Goal: Transaction & Acquisition: Purchase product/service

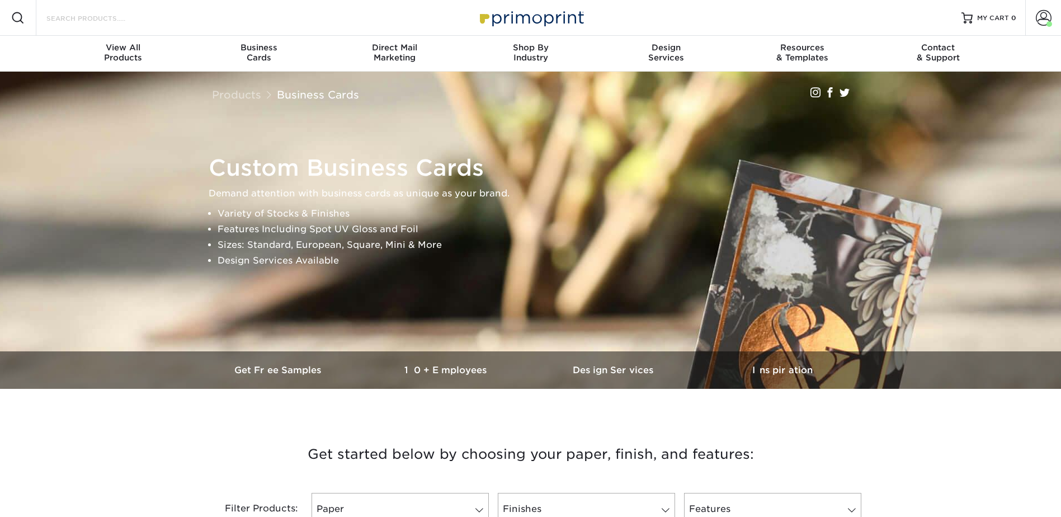
click at [99, 16] on input "Search Products" at bounding box center [99, 17] width 109 height 13
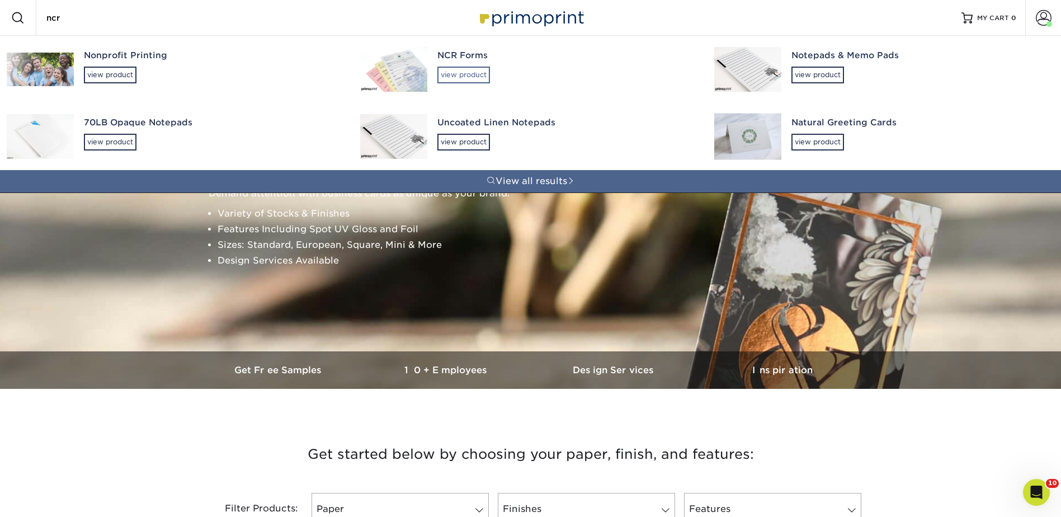
type input "ncr"
click at [405, 69] on img at bounding box center [393, 69] width 67 height 45
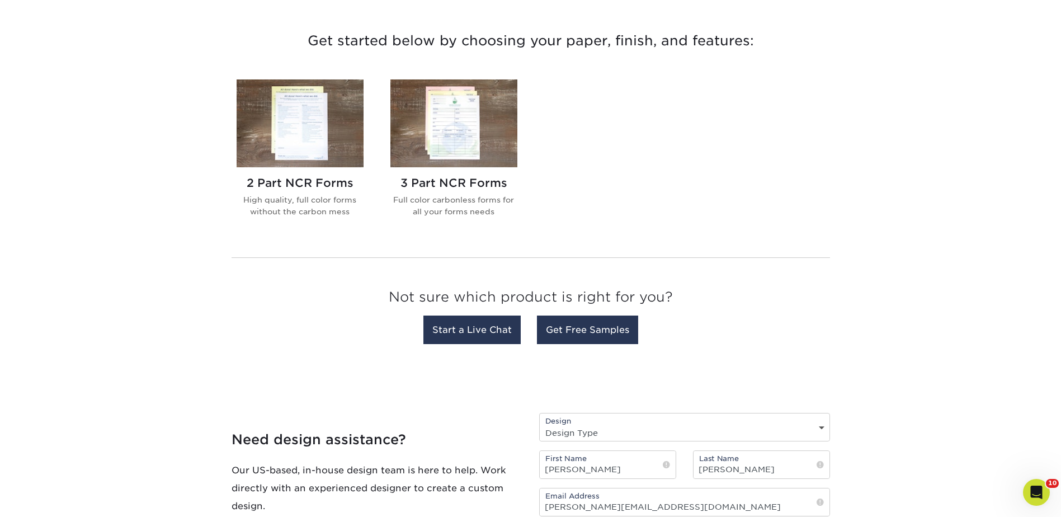
scroll to position [392, 0]
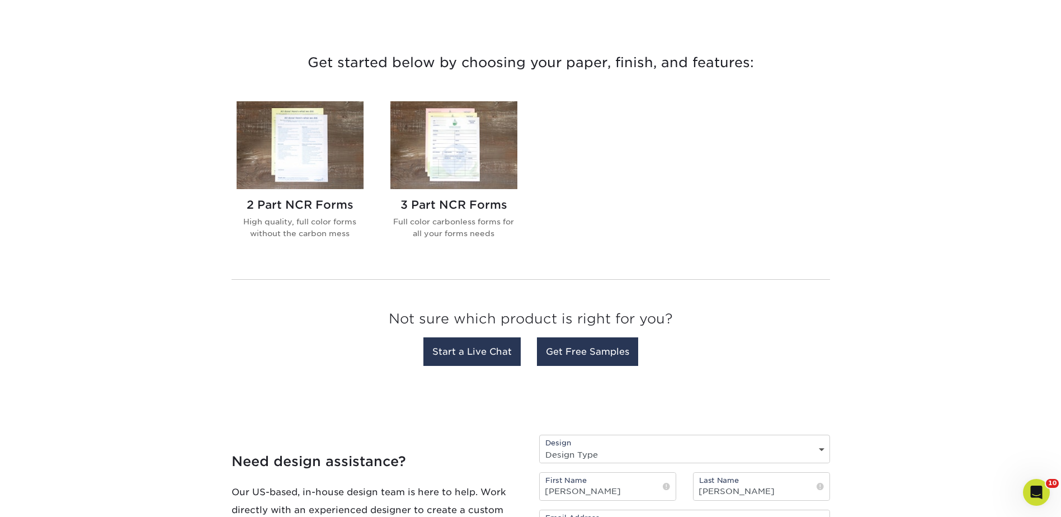
click at [437, 121] on img at bounding box center [454, 145] width 127 height 88
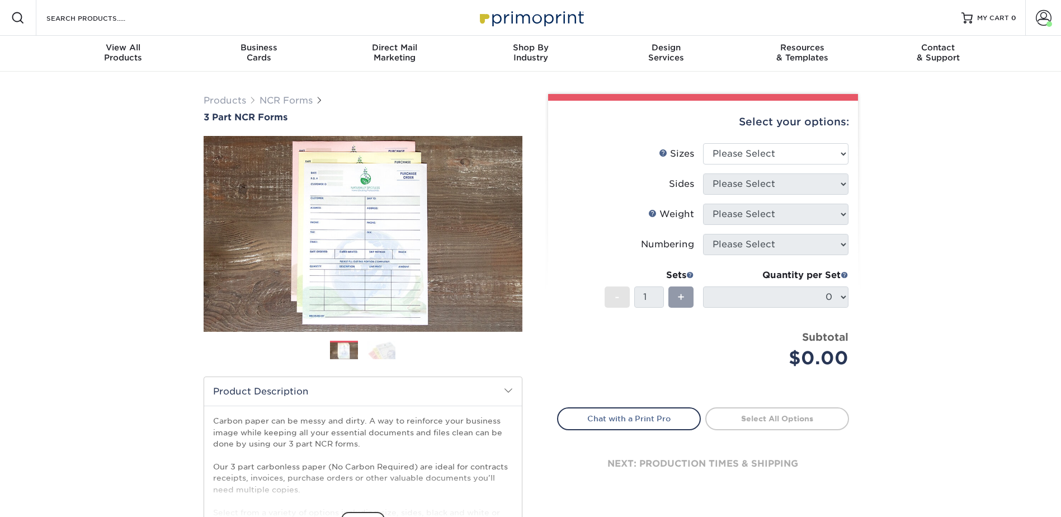
scroll to position [336, 0]
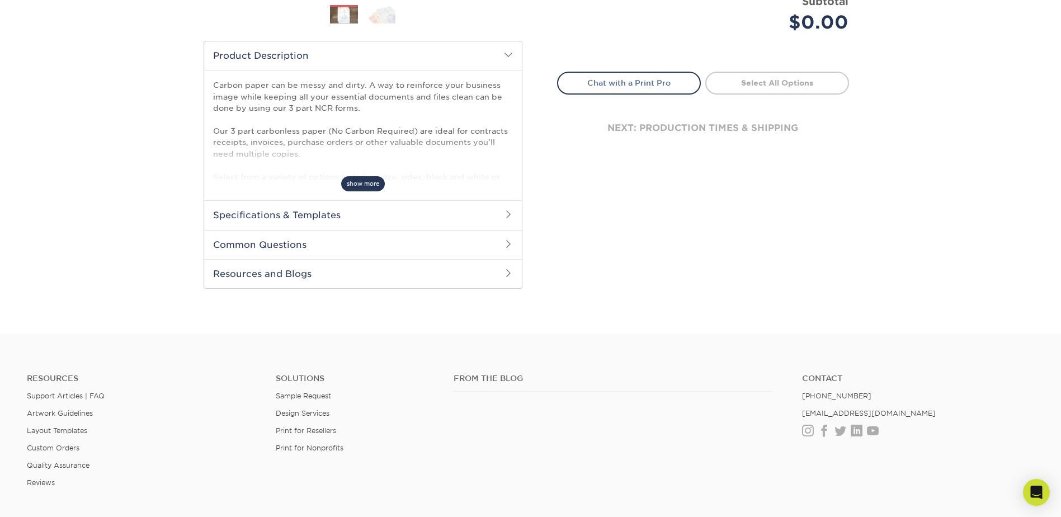
click at [364, 179] on span "show more" at bounding box center [363, 183] width 44 height 15
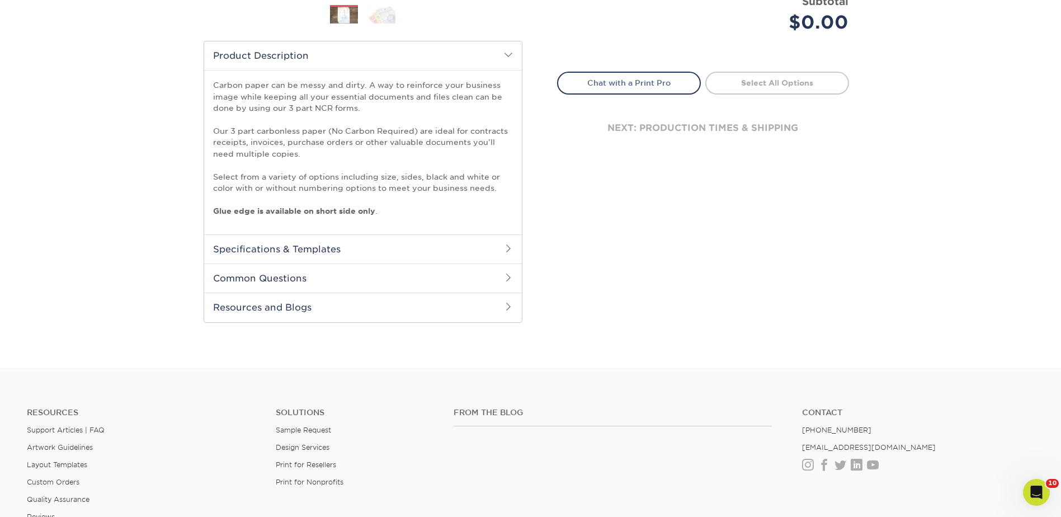
scroll to position [0, 0]
click at [286, 247] on h2 "Specifications & Templates" at bounding box center [363, 248] width 318 height 29
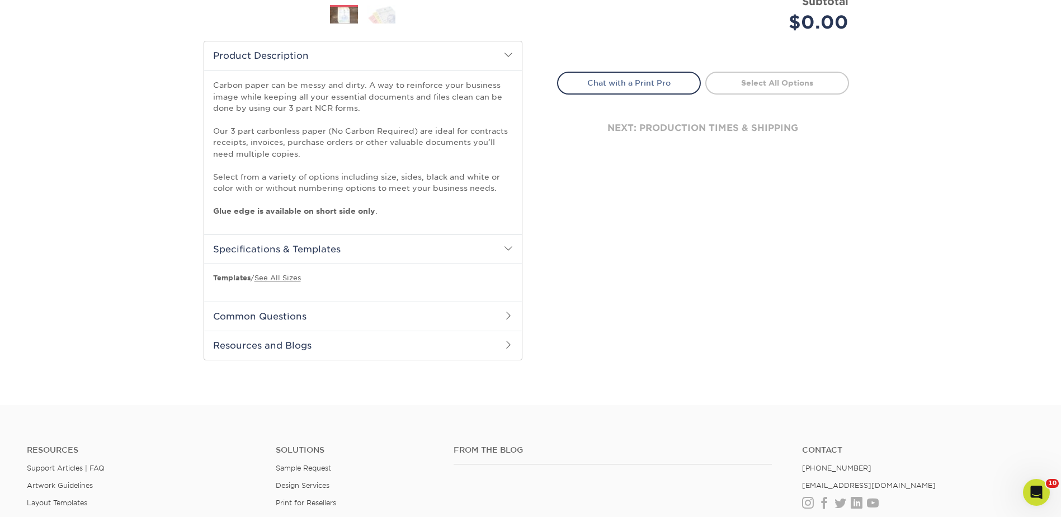
click at [273, 313] on h2 "Common Questions" at bounding box center [363, 316] width 318 height 29
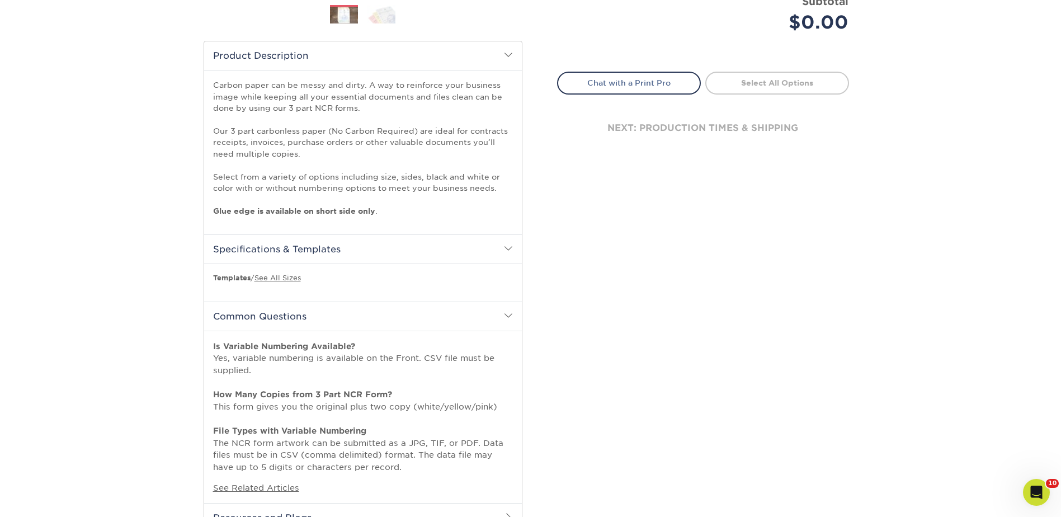
scroll to position [724, 0]
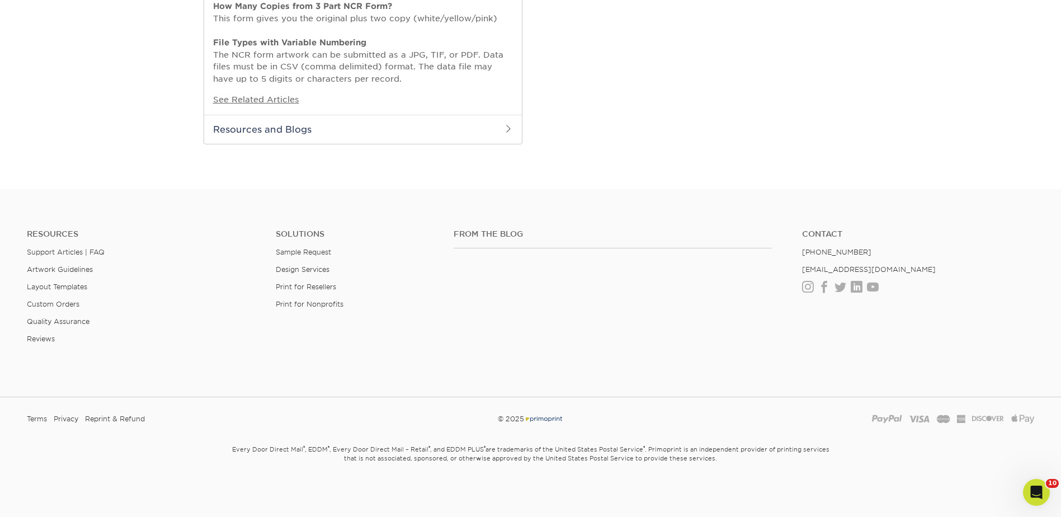
click at [284, 124] on h2 "Resources and Blogs" at bounding box center [363, 129] width 318 height 29
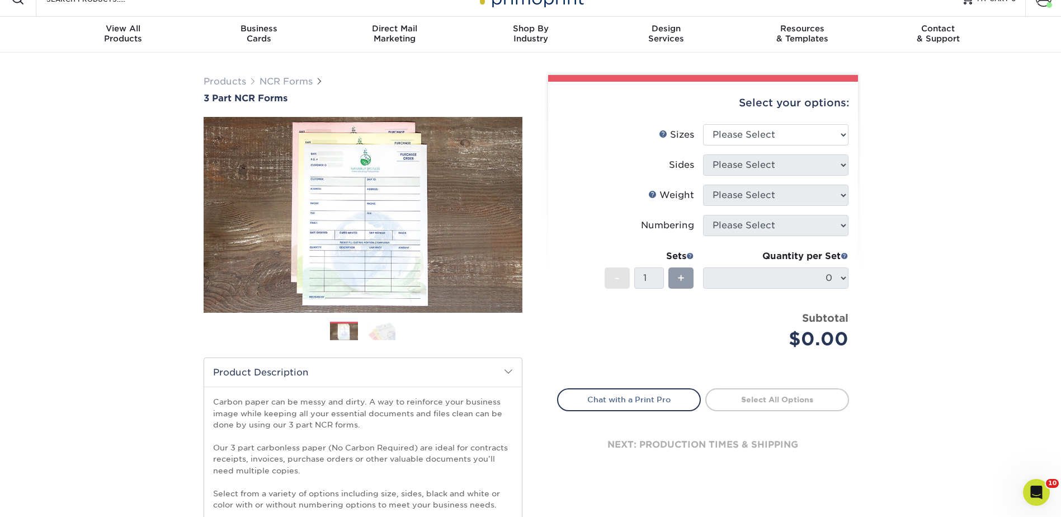
scroll to position [0, 0]
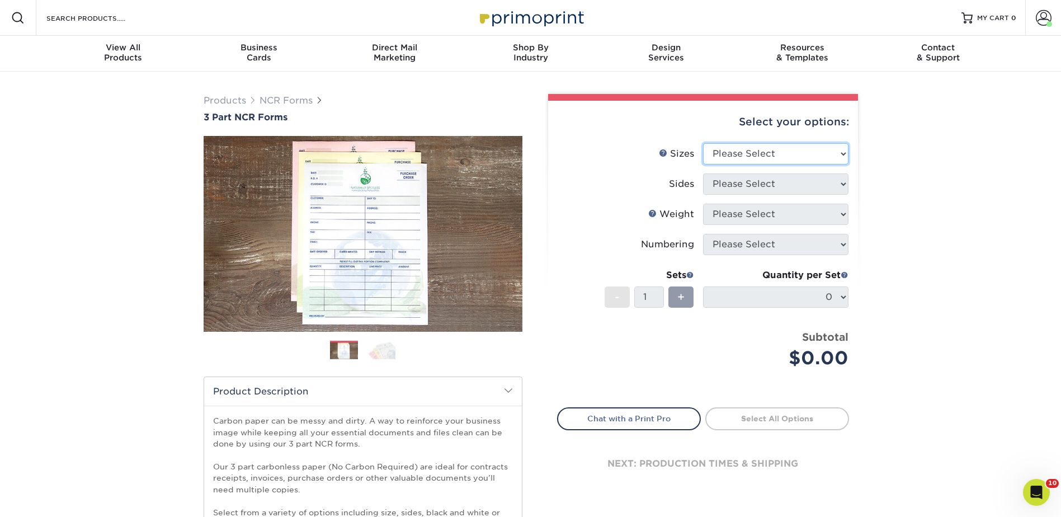
click at [733, 153] on select "Please Select 5.5" x 8.5" 8.5" x 11"" at bounding box center [775, 153] width 145 height 21
select select "5.50x8.50"
click at [703, 143] on select "Please Select 5.5" x 8.5" 8.5" x 11"" at bounding box center [775, 153] width 145 height 21
click at [735, 177] on select "Please Select Black & White (1/0) Full Color (4/0)" at bounding box center [775, 183] width 145 height 21
select select "32d3c223-f82c-492b-b915-ba065a00862f"
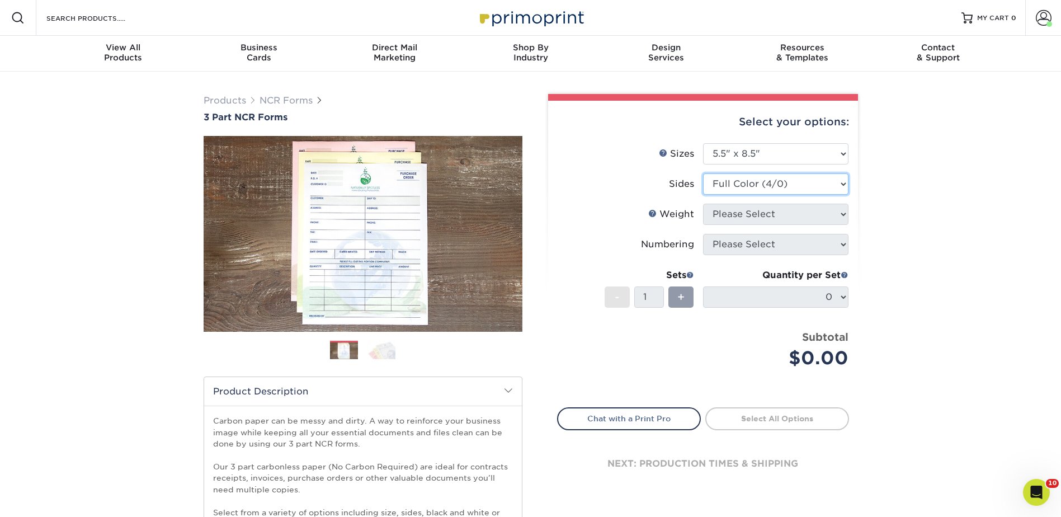
click at [703, 173] on select "Please Select Black & White (1/0) Full Color (4/0)" at bounding box center [775, 183] width 145 height 21
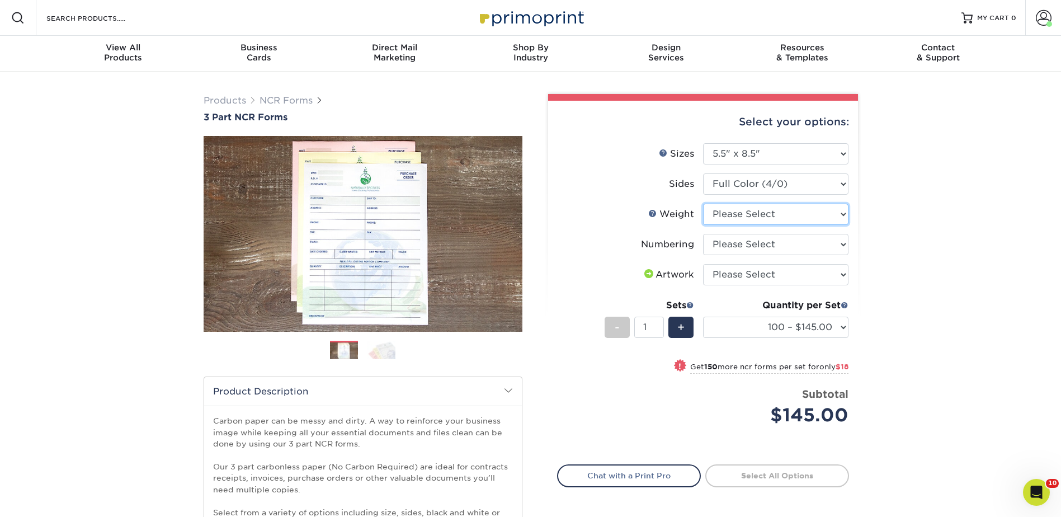
click at [728, 214] on select "Please Select 20LB3P" at bounding box center [775, 214] width 145 height 21
select select "20LB3P"
click at [703, 204] on select "Please Select 20LB3P" at bounding box center [775, 214] width 145 height 21
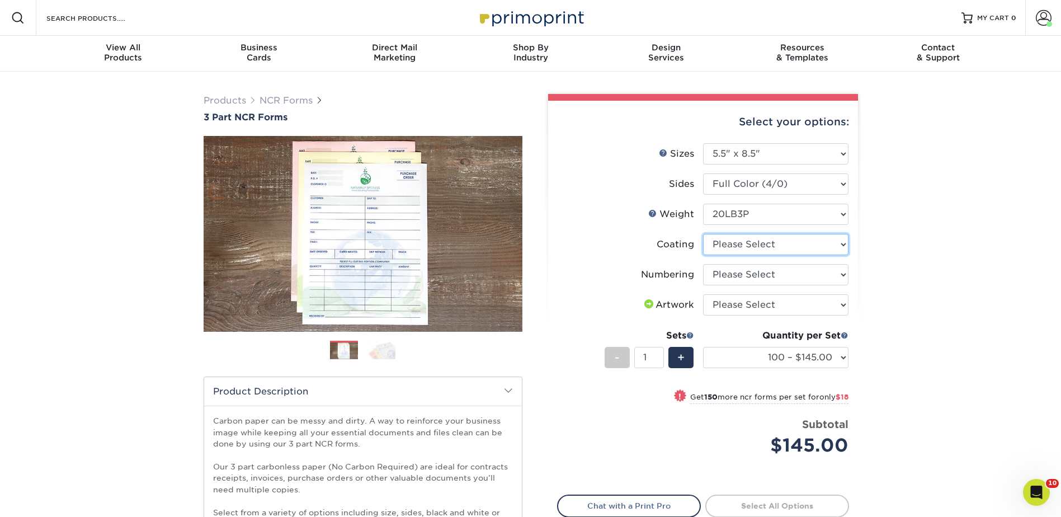
click at [744, 242] on select at bounding box center [775, 244] width 145 height 21
select select "3e7618de-abca-4bda-9f97-8b9129e913d8"
click at [703, 234] on select at bounding box center [775, 244] width 145 height 21
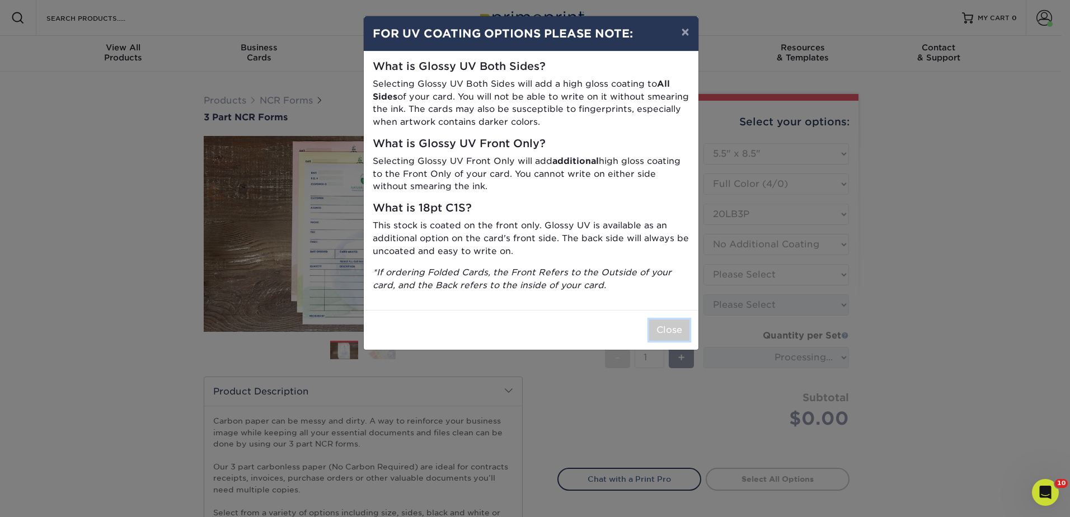
drag, startPoint x: 674, startPoint y: 330, endPoint x: 687, endPoint y: 320, distance: 16.0
click at [674, 330] on button "Close" at bounding box center [669, 330] width 40 height 21
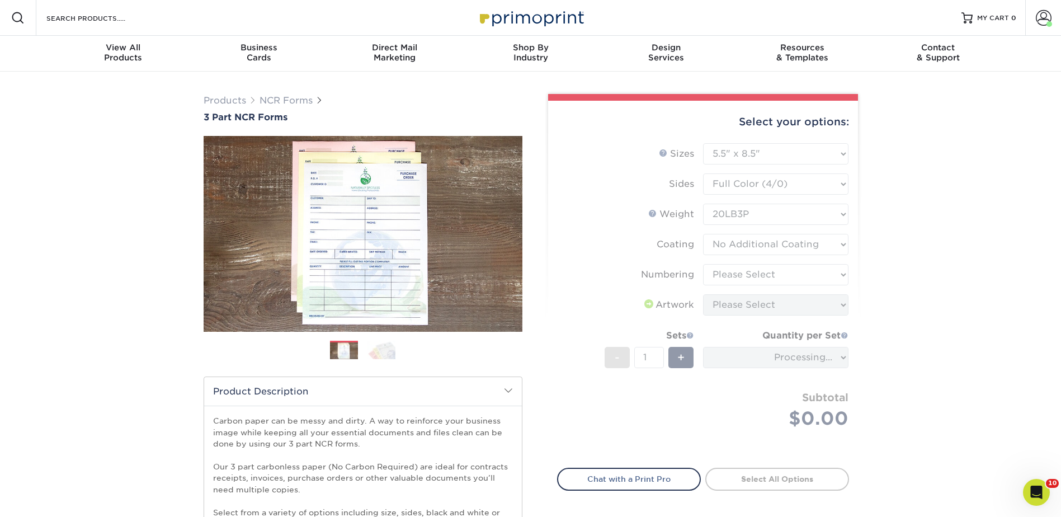
click at [741, 274] on form "Sizes Help Sizes Please Select 5.5" x 8.5" 8.5" x 11" Sides - 1 +" at bounding box center [703, 299] width 292 height 312
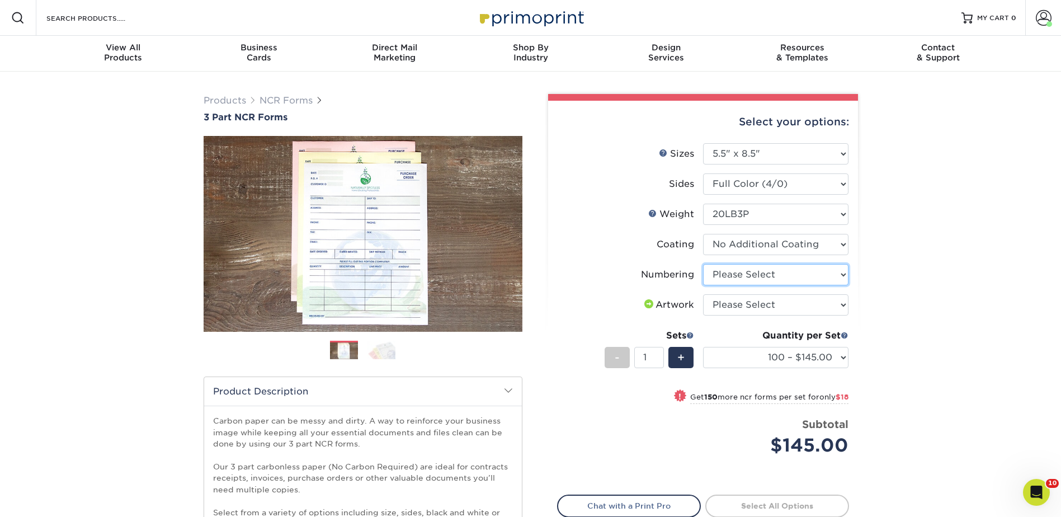
click at [741, 273] on select "Please Select Numbering on the Front only No Numbering" at bounding box center [775, 274] width 145 height 21
select select "9d535730-e103-44e5-b841-cf95c42f3210"
click at [703, 264] on select "Please Select Numbering on the Front only No Numbering" at bounding box center [775, 274] width 145 height 21
click at [744, 291] on li "Numbering Please Select Numbering on the Front only No Numbering" at bounding box center [703, 279] width 291 height 30
click at [748, 298] on select "Please Select I will upload files I need a design - $75" at bounding box center [775, 304] width 145 height 21
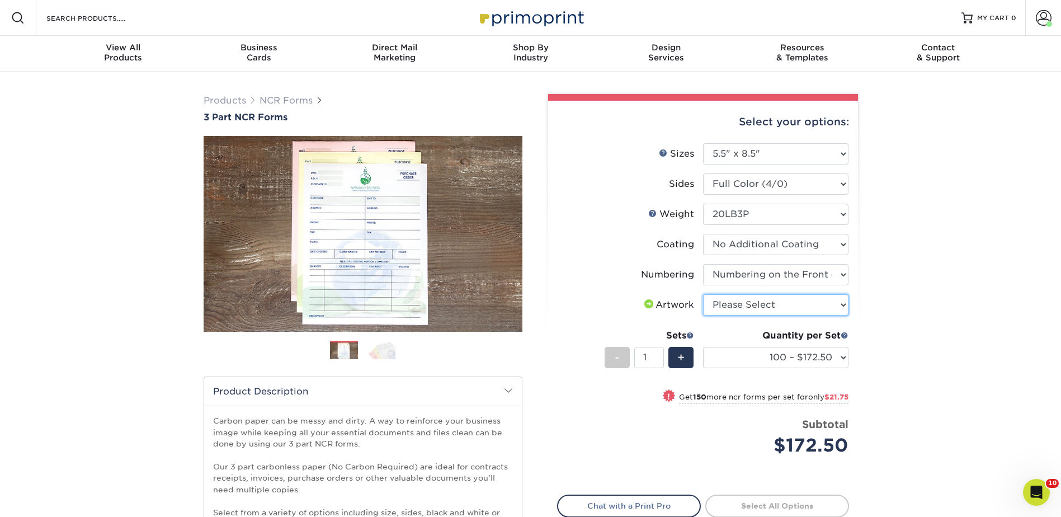
select select "upload"
click at [703, 294] on select "Please Select I will upload files I need a design - $75" at bounding box center [775, 304] width 145 height 21
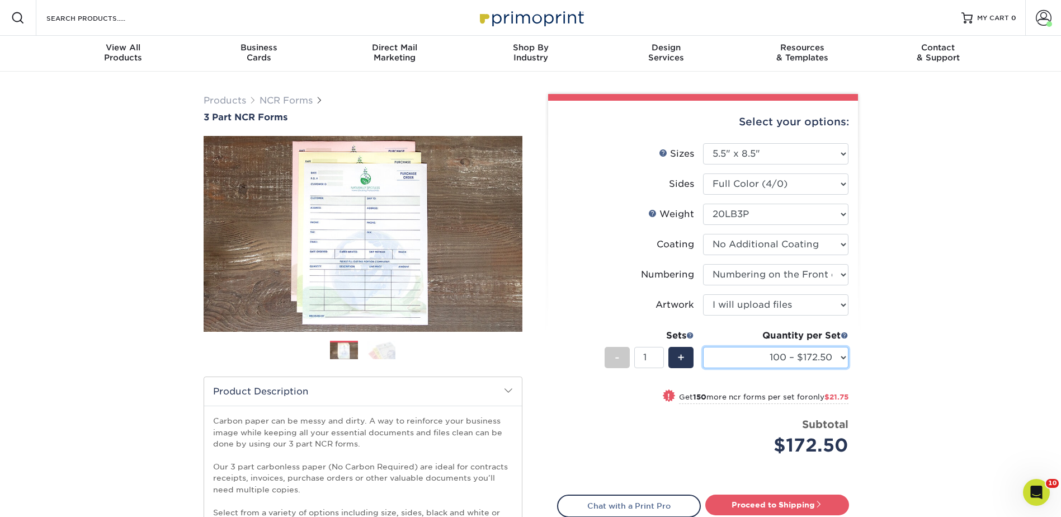
click at [781, 355] on select "100 – $172.50 250 – $194.25 500 – $252.75 1000 – $484.75" at bounding box center [775, 357] width 145 height 21
click at [758, 182] on select "Please Select Black & White (1/0) Full Color (4/0)" at bounding box center [775, 183] width 145 height 21
select select "2295b6f0-1f96-4774-b4ab-d24da34c0f39"
click at [703, 173] on select "Please Select Black & White (1/0) Full Color (4/0)" at bounding box center [775, 183] width 145 height 21
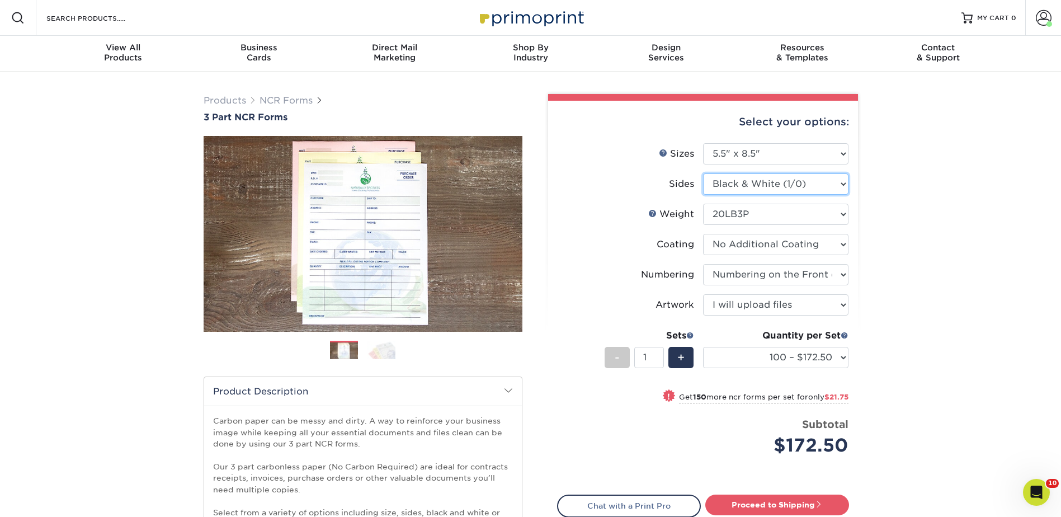
select select "-1"
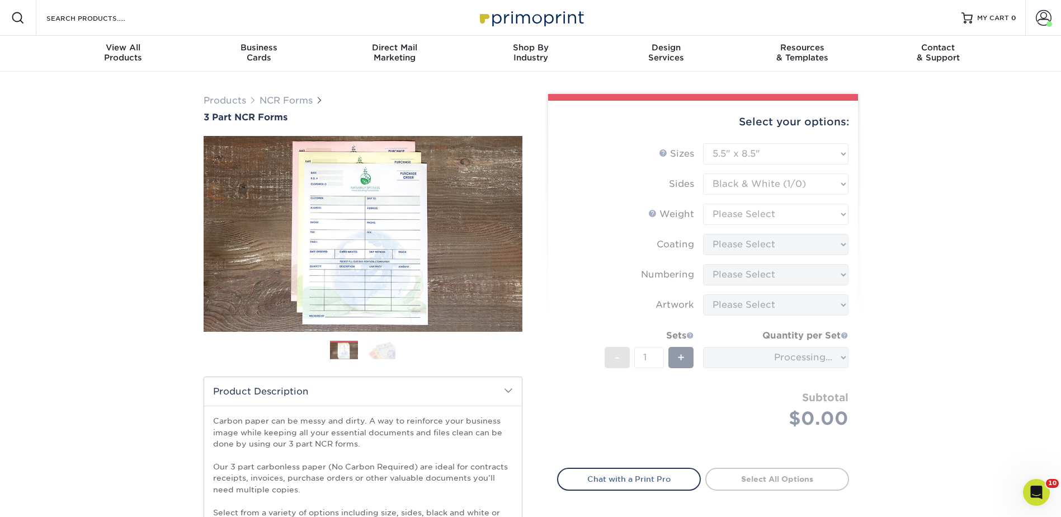
click at [722, 209] on form "Sizes Help Sizes Please Select 5.5" x 8.5" 8.5" x 11" Sides - 1 +" at bounding box center [703, 299] width 292 height 312
click at [724, 212] on form "Sizes Help Sizes Please Select 5.5" x 8.5" 8.5" x 11" Sides - 1 +" at bounding box center [703, 299] width 292 height 312
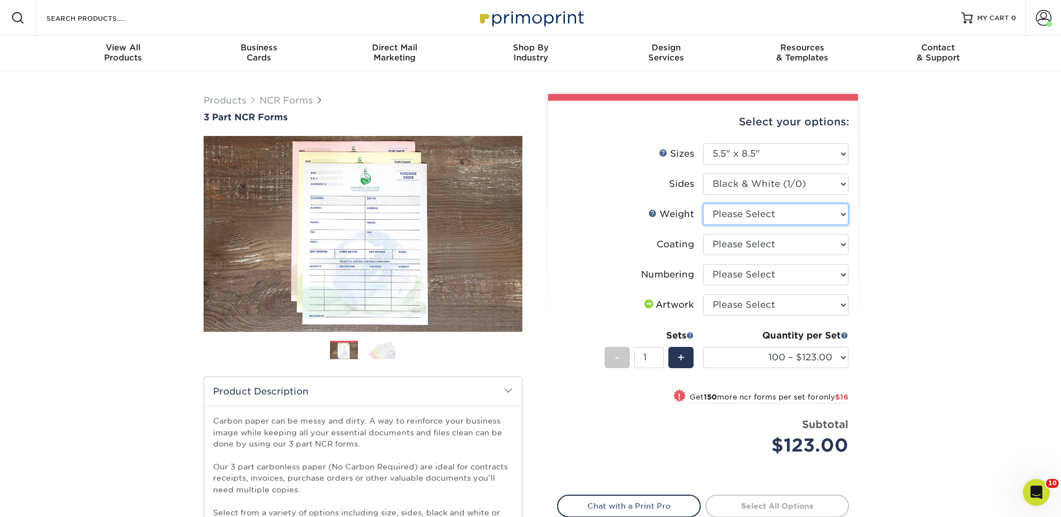
click at [724, 212] on select "Please Select 20LB3P" at bounding box center [775, 214] width 145 height 21
select select "20LB3P"
click at [703, 204] on select "Please Select 20LB3P" at bounding box center [775, 214] width 145 height 21
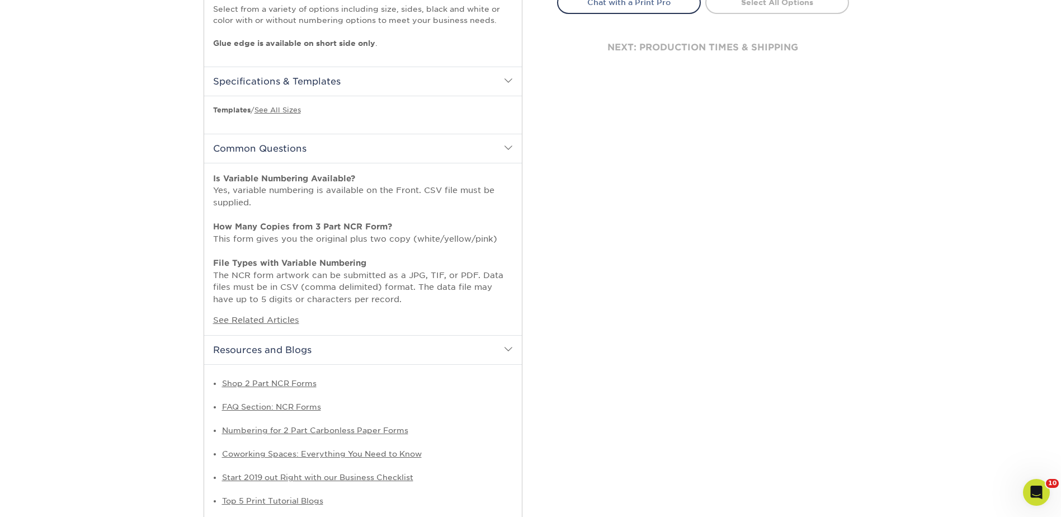
scroll to position [727, 0]
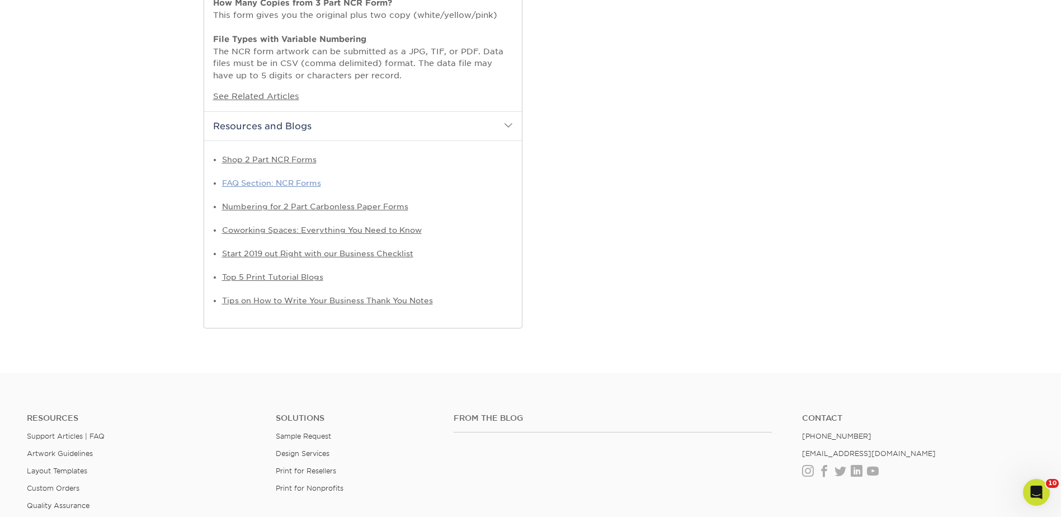
click at [276, 184] on link "FAQ Section: NCR Forms" at bounding box center [271, 182] width 99 height 9
